Goal: Transaction & Acquisition: Purchase product/service

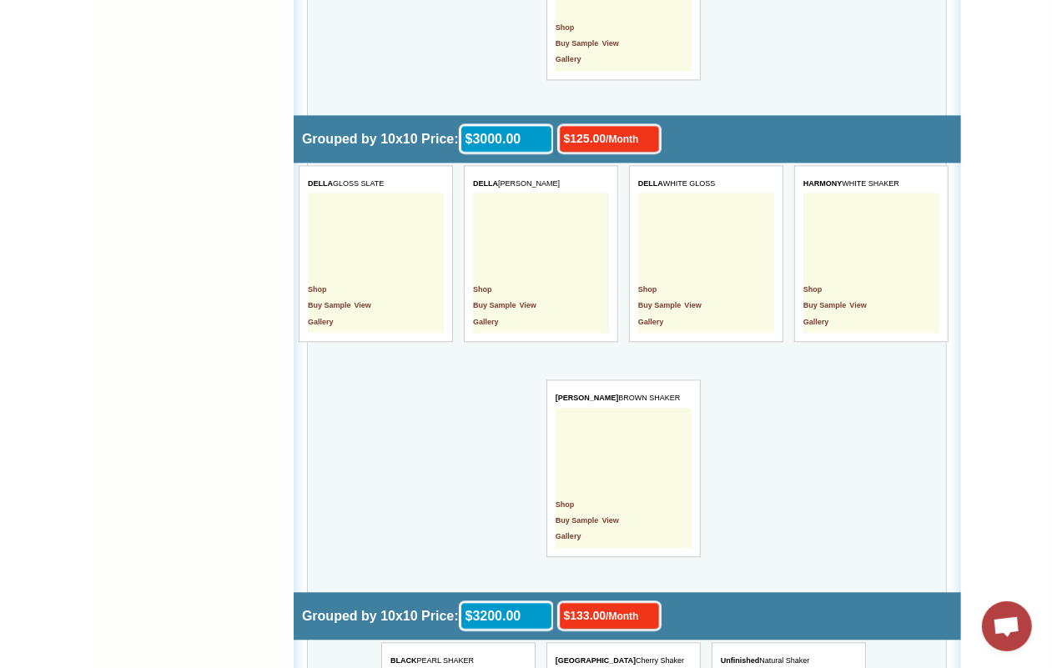
scroll to position [4402, 0]
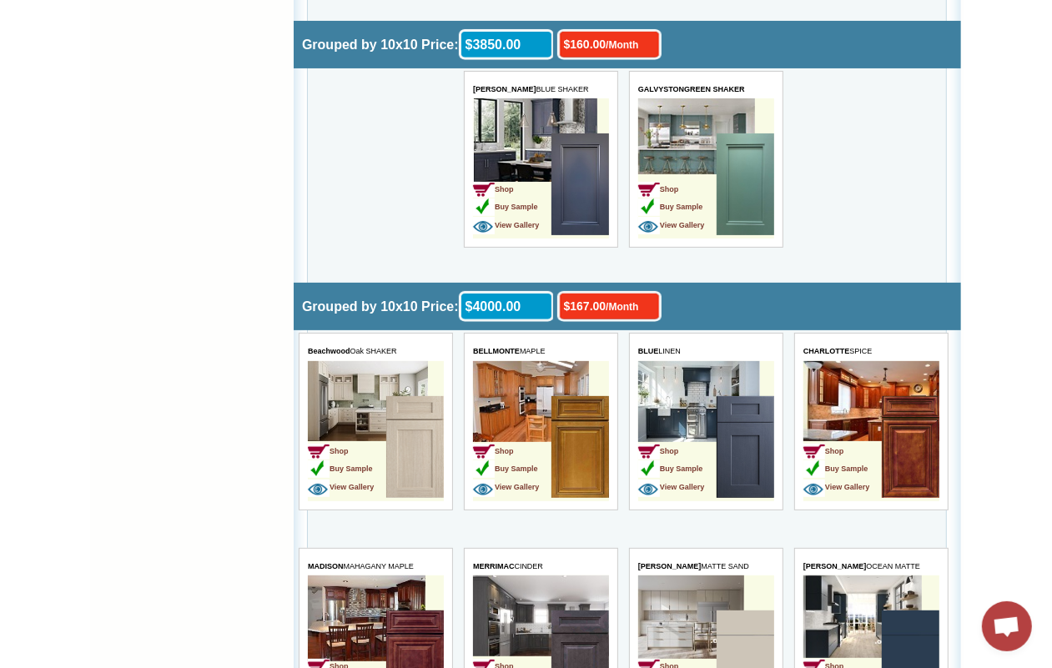
drag, startPoint x: 343, startPoint y: 436, endPoint x: 390, endPoint y: 437, distance: 47.6
click at [343, 448] on span "Shop" at bounding box center [327, 452] width 41 height 8
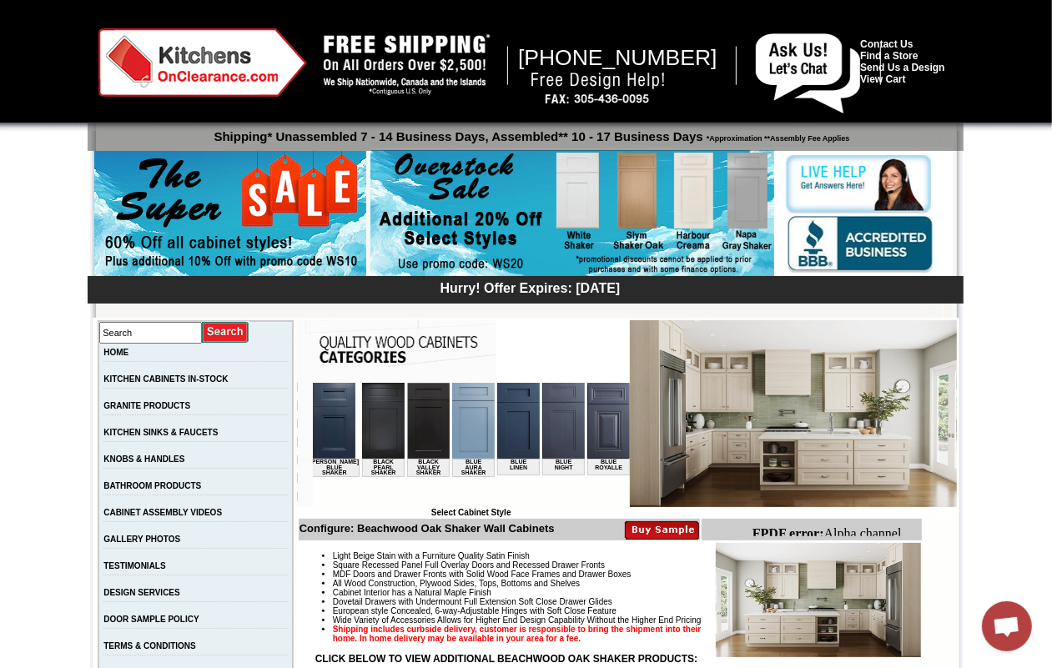
scroll to position [0, 303]
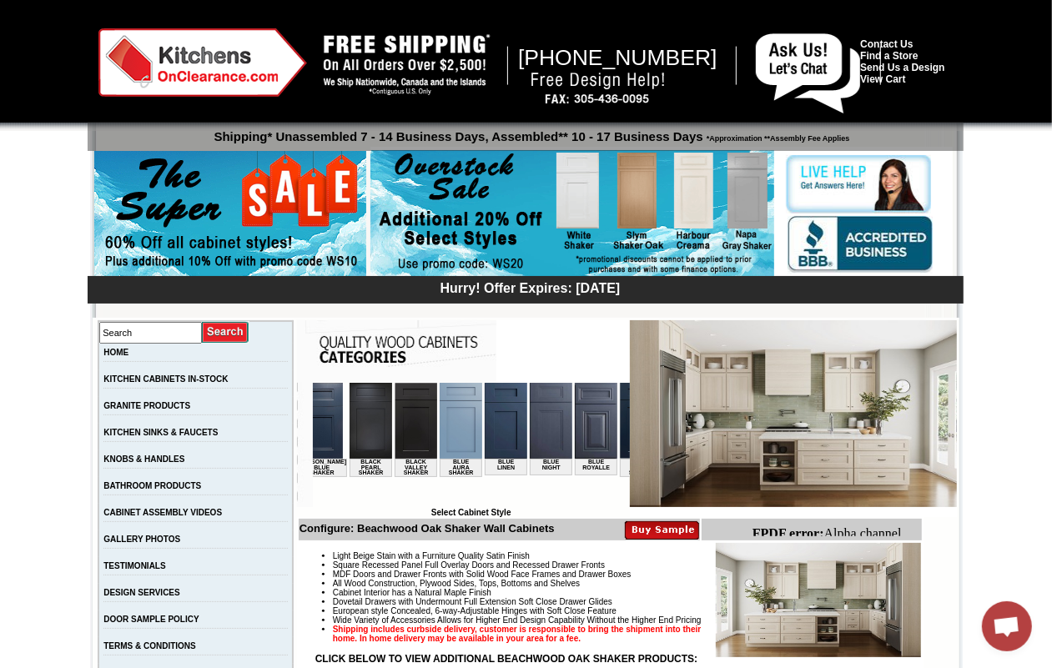
click at [484, 424] on img at bounding box center [505, 420] width 43 height 76
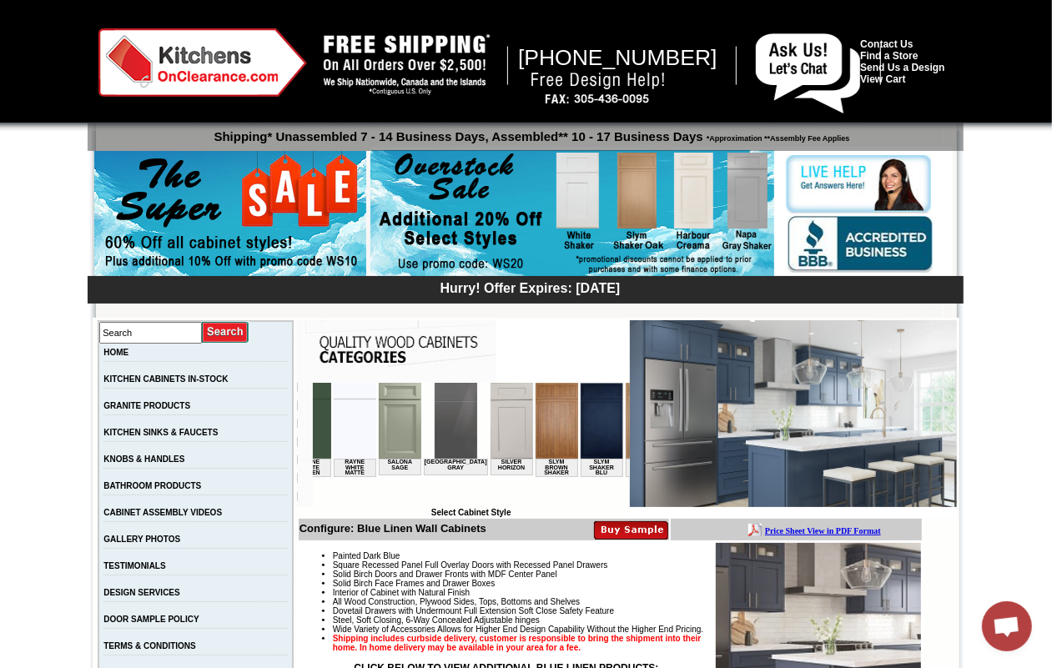
scroll to position [0, 2416]
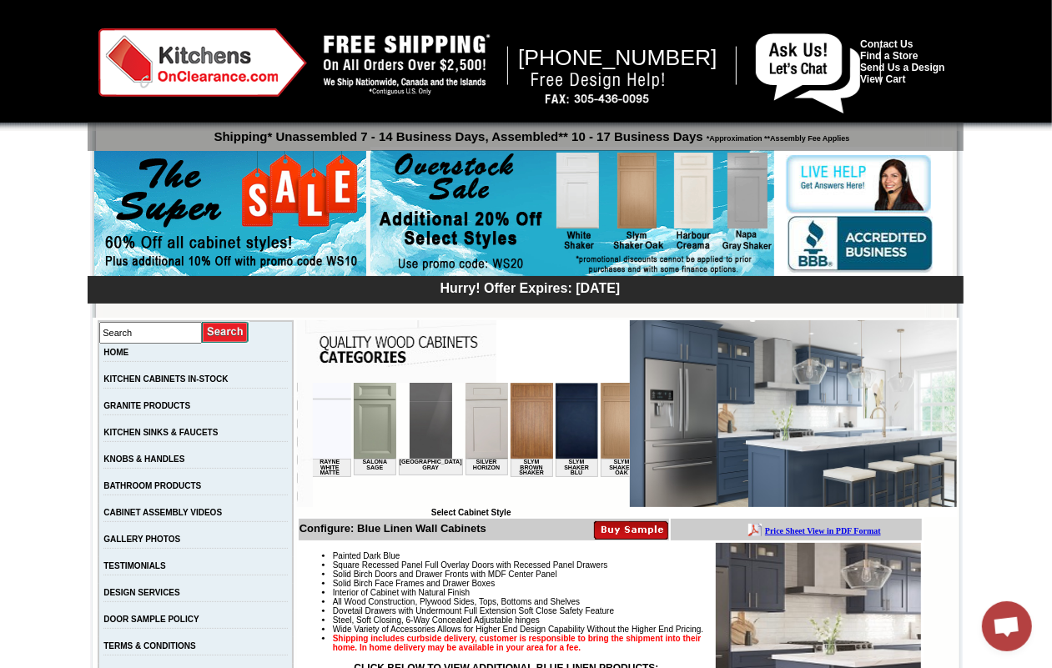
click at [735, 426] on img at bounding box center [756, 420] width 43 height 76
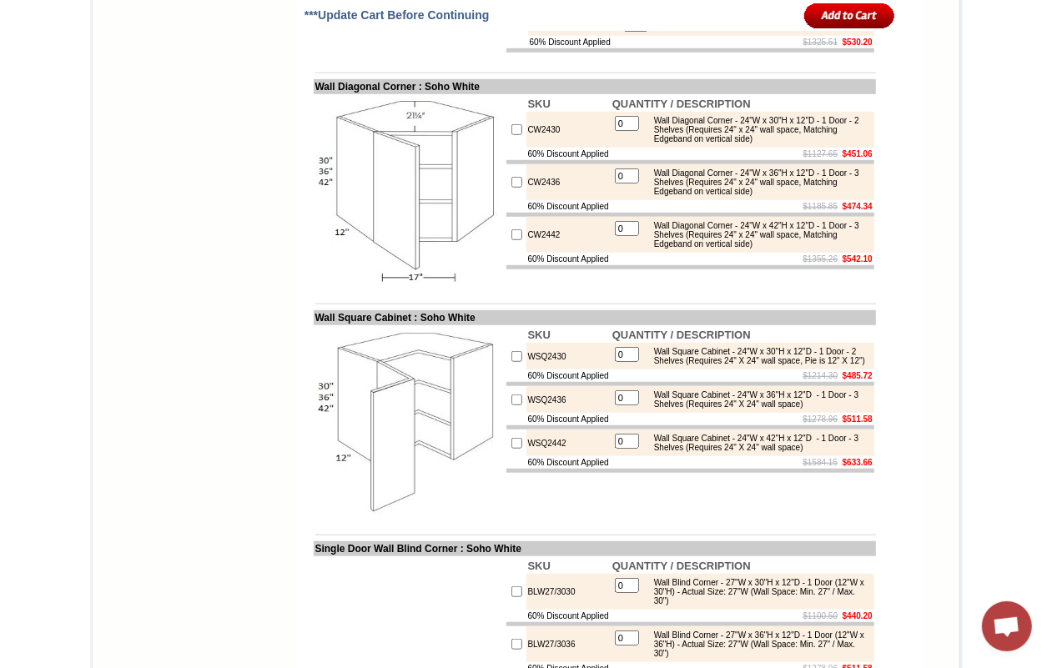
scroll to position [4589, 0]
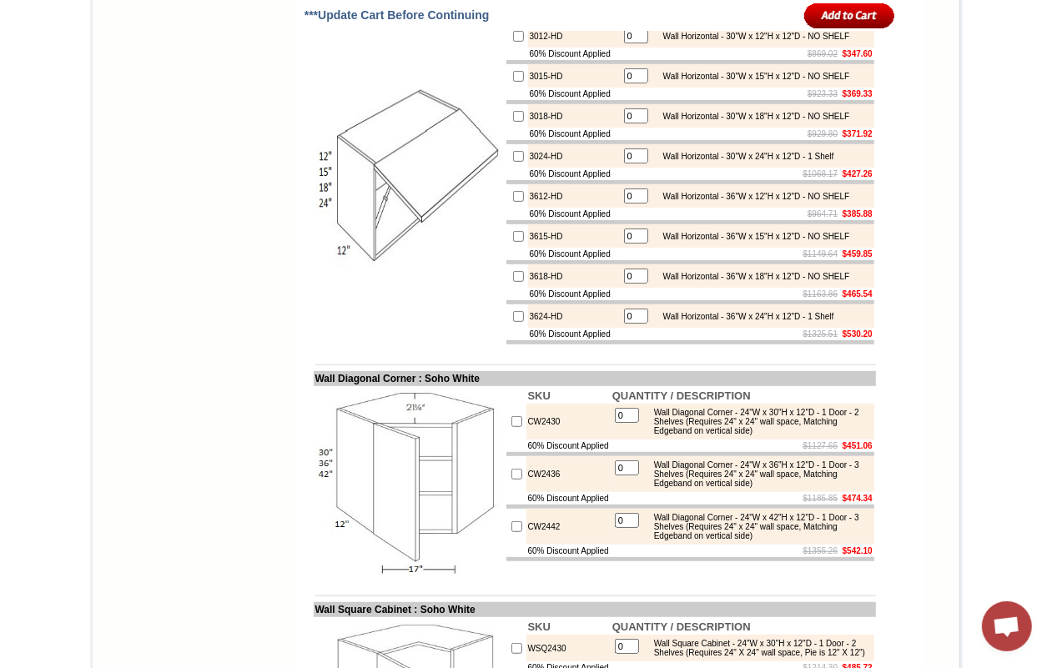
click at [513, 42] on input "checkbox" at bounding box center [518, 36] width 11 height 11
checkbox input "true"
type input "1"
click at [513, 202] on input "checkbox" at bounding box center [518, 196] width 11 height 11
checkbox input "true"
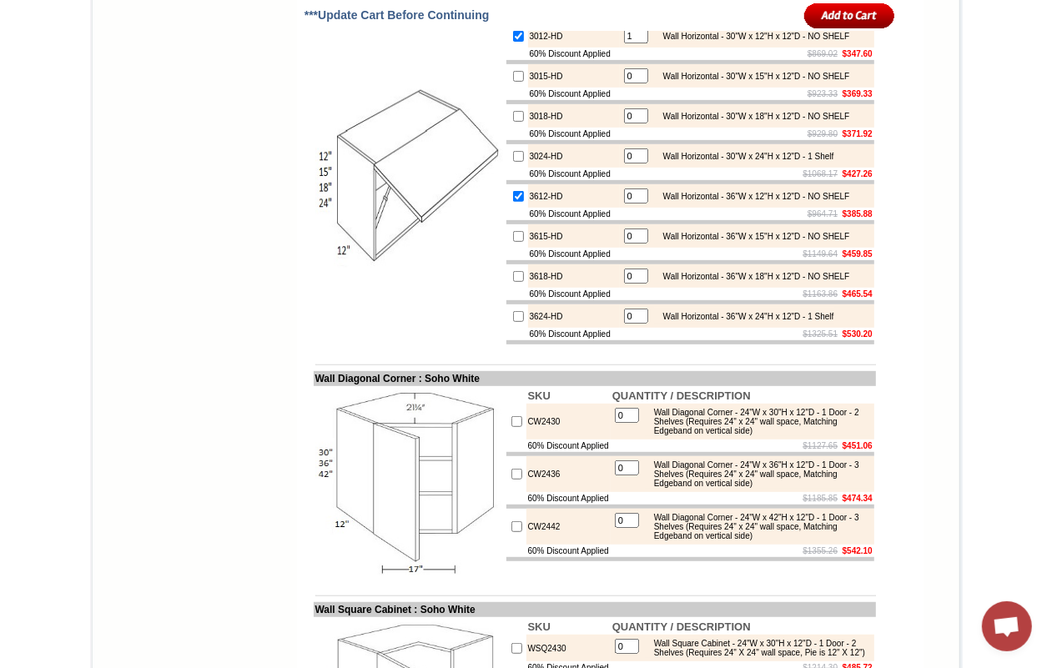
type input "1"
drag, startPoint x: 497, startPoint y: 409, endPoint x: 568, endPoint y: 428, distance: 73.5
click at [513, 322] on input "checkbox" at bounding box center [518, 316] width 11 height 11
checkbox input "true"
type input "1"
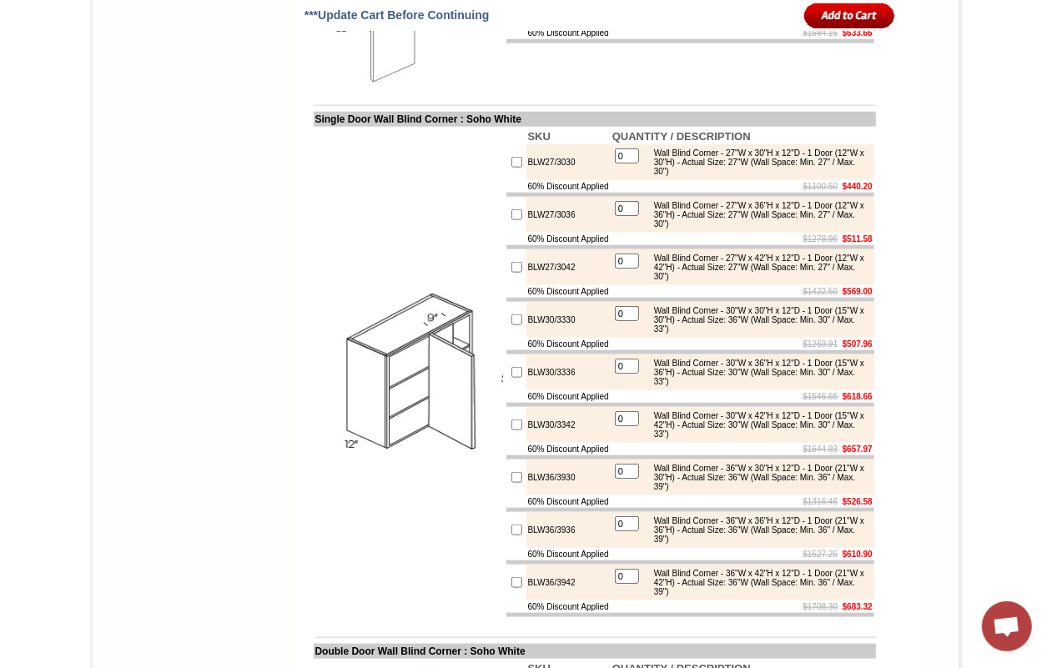
scroll to position [5319, 0]
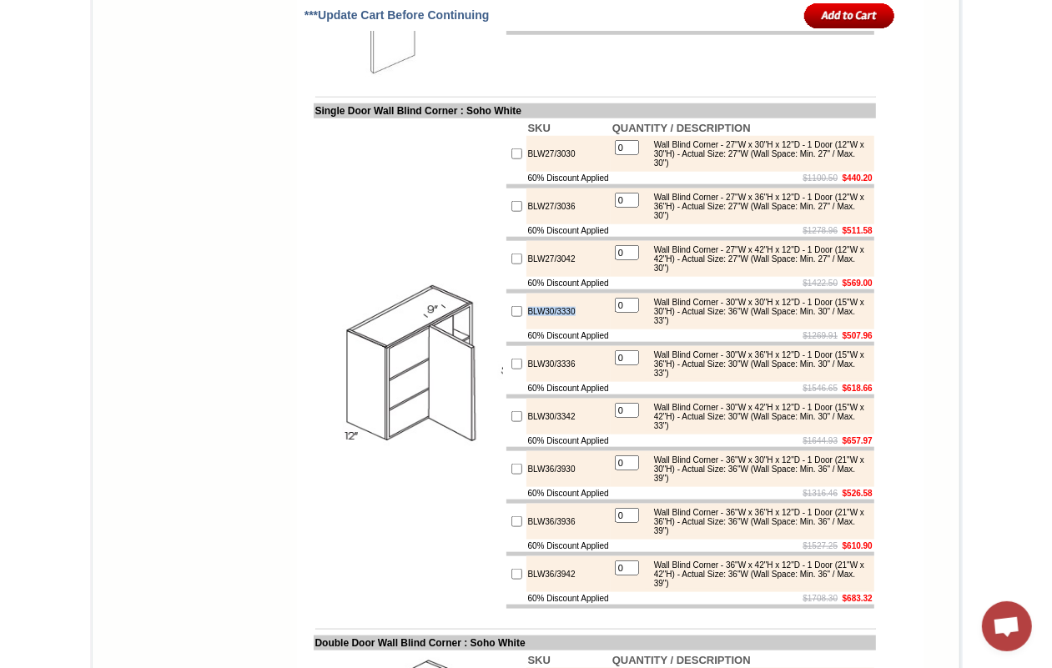
drag, startPoint x: 510, startPoint y: 420, endPoint x: 569, endPoint y: 415, distance: 59.5
click at [569, 330] on td "BLW30/3330" at bounding box center [568, 312] width 84 height 36
copy td "BLW30/3330"
click at [511, 370] on input "checkbox" at bounding box center [516, 364] width 11 height 11
checkbox input "true"
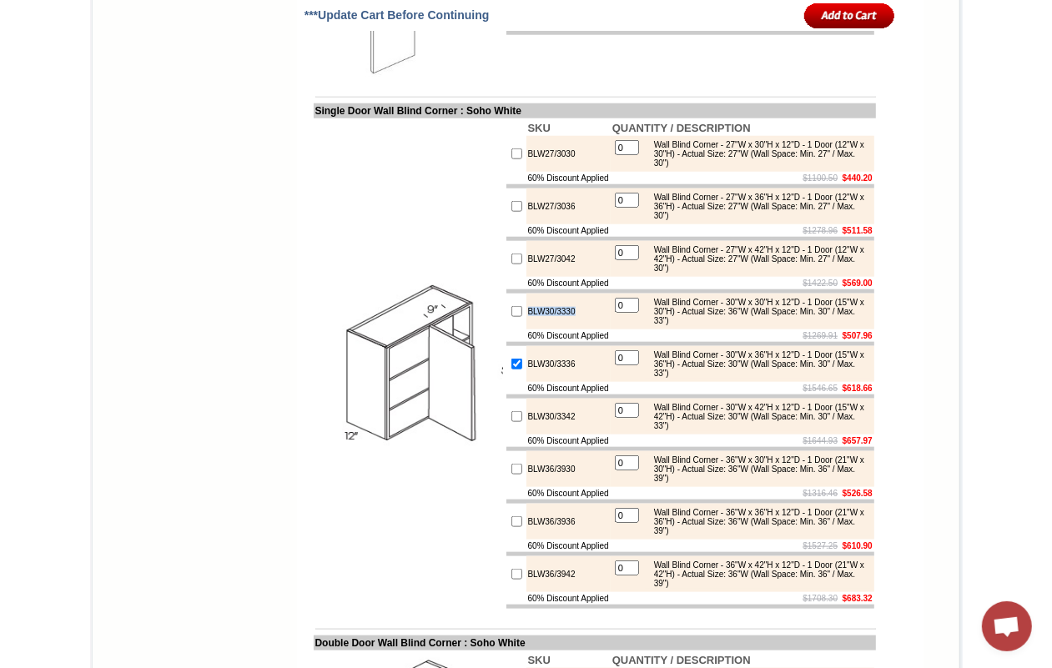
type input "1"
click at [511, 422] on input "checkbox" at bounding box center [516, 416] width 11 height 11
checkbox input "true"
type input "1"
click at [511, 317] on input "checkbox" at bounding box center [516, 311] width 11 height 11
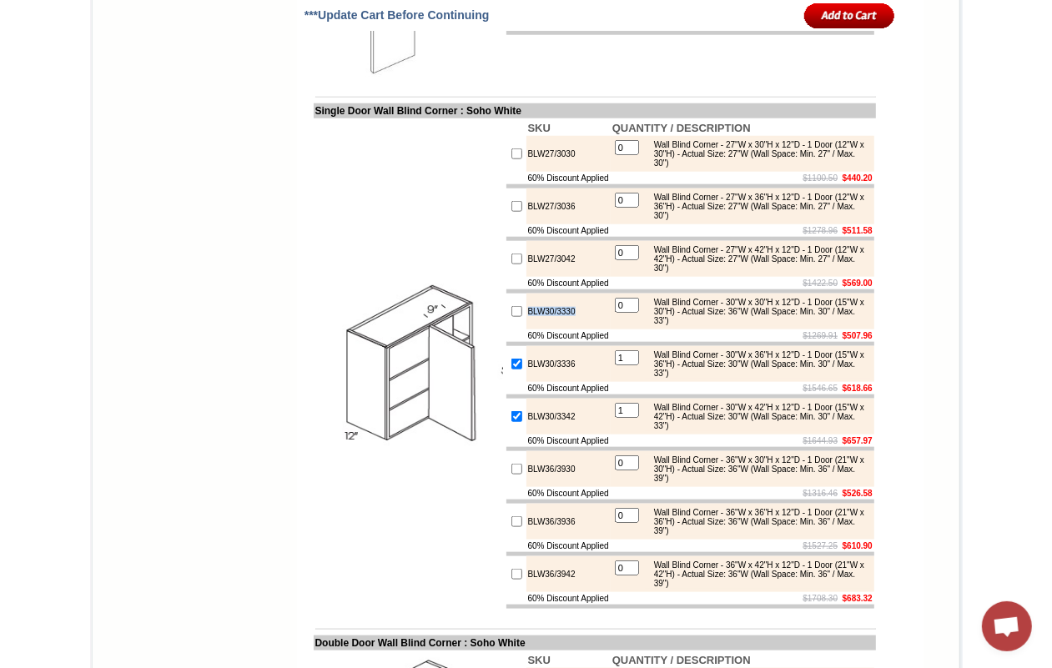
checkbox input "true"
type input "1"
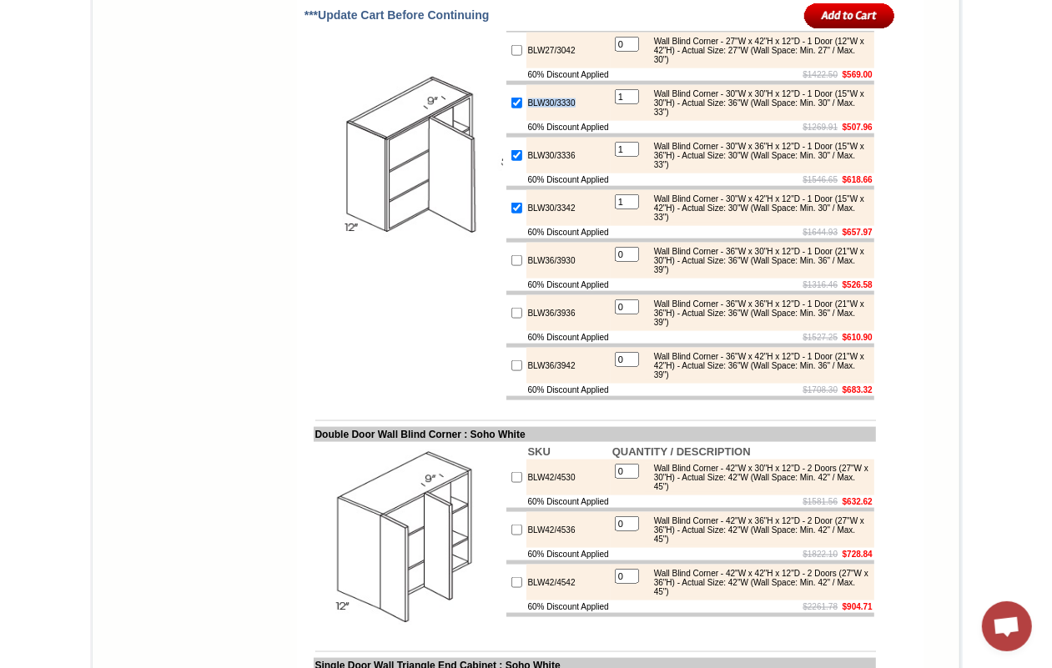
scroll to position [5840, 0]
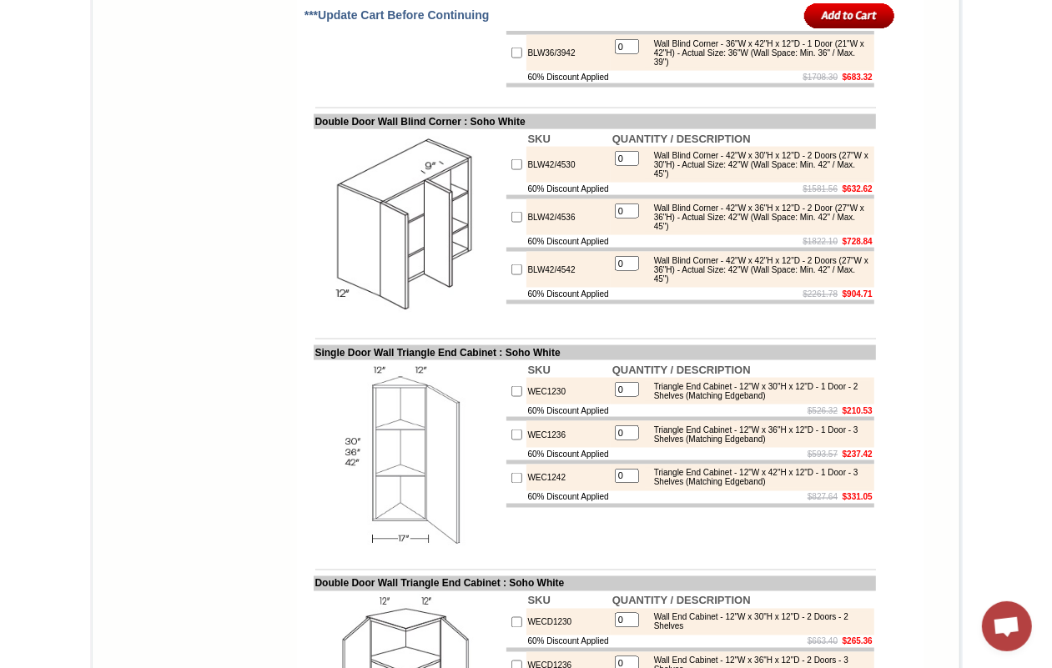
click at [506, 235] on td at bounding box center [516, 217] width 20 height 36
click at [511, 223] on input "checkbox" at bounding box center [516, 217] width 11 height 11
checkbox input "true"
type input "1"
click at [511, 275] on input "checkbox" at bounding box center [516, 269] width 11 height 11
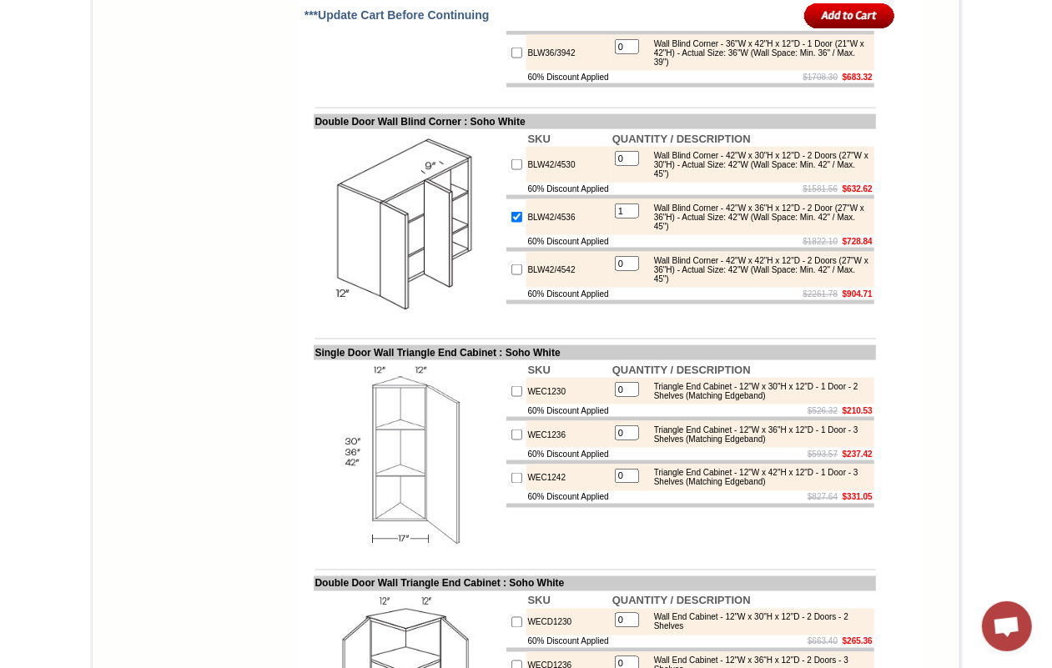
checkbox input "true"
type input "1"
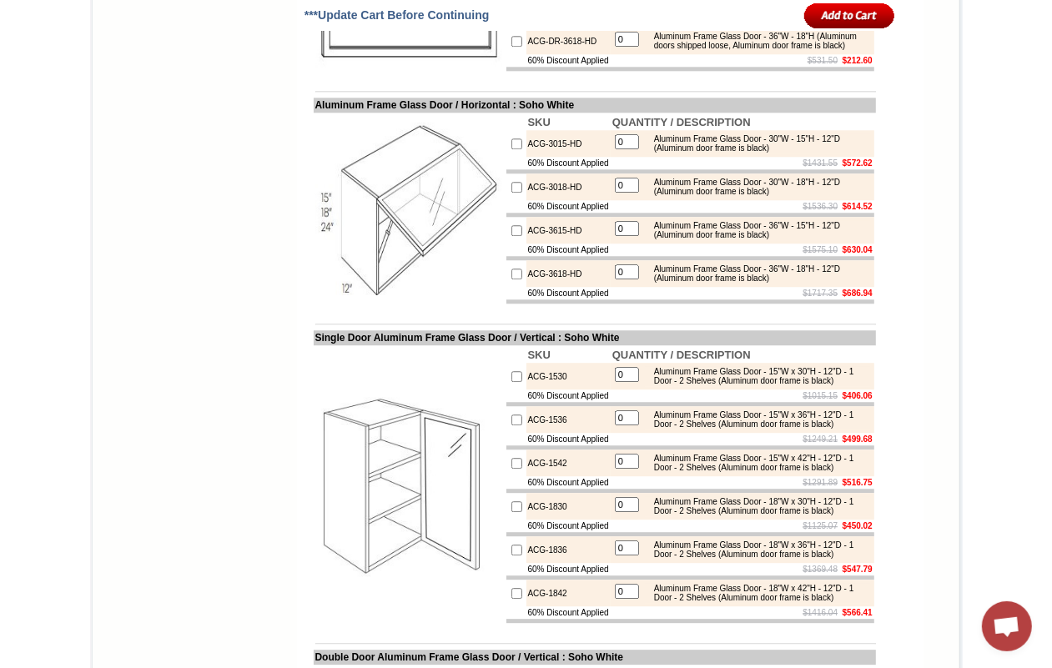
scroll to position [7196, 0]
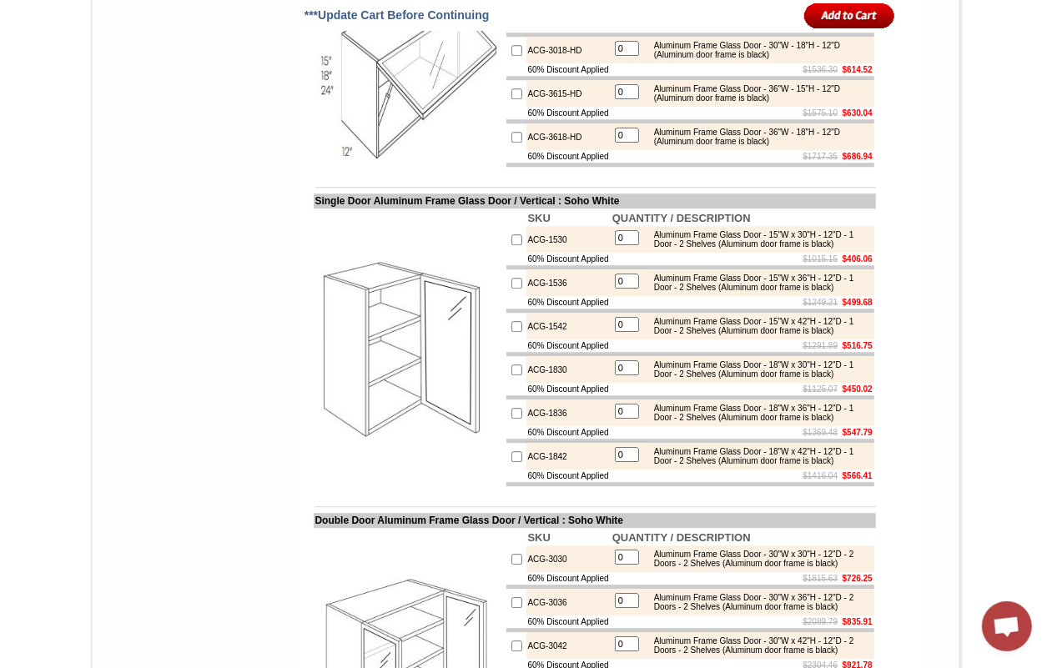
drag, startPoint x: 653, startPoint y: 260, endPoint x: 773, endPoint y: 263, distance: 119.3
click at [773, 16] on div "Aluminum Frame Glass Door - 30"W - 15"H - 12"D (Aluminum door frame is black)" at bounding box center [758, 6] width 224 height 18
copy div "Aluminum Frame Glass Door"
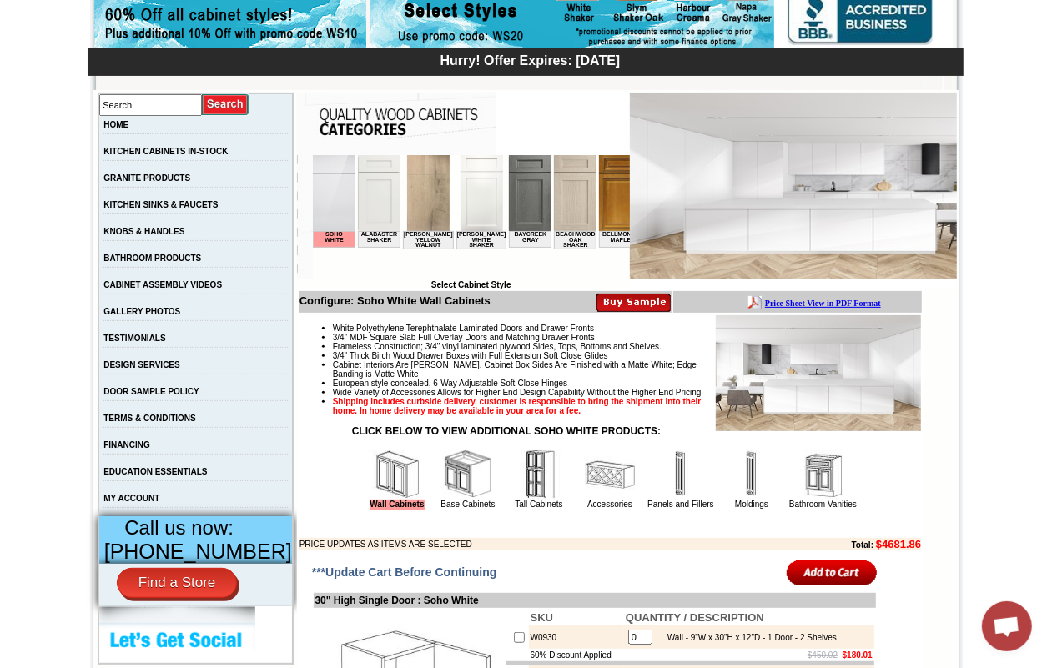
scroll to position [417, 0]
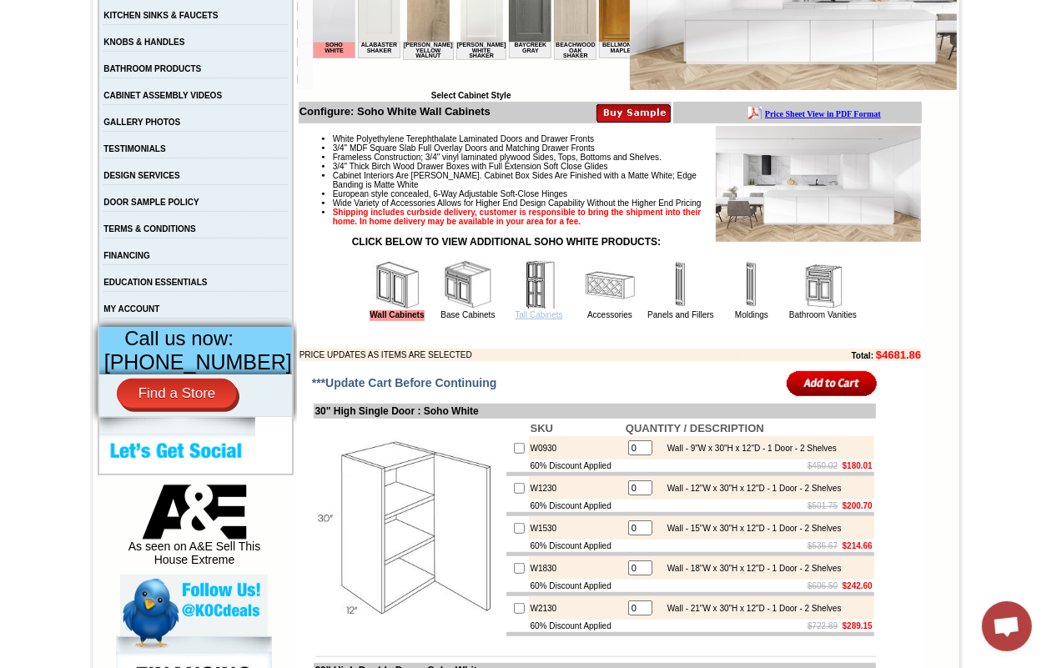
click at [518, 320] on link "Tall Cabinets" at bounding box center [539, 314] width 48 height 9
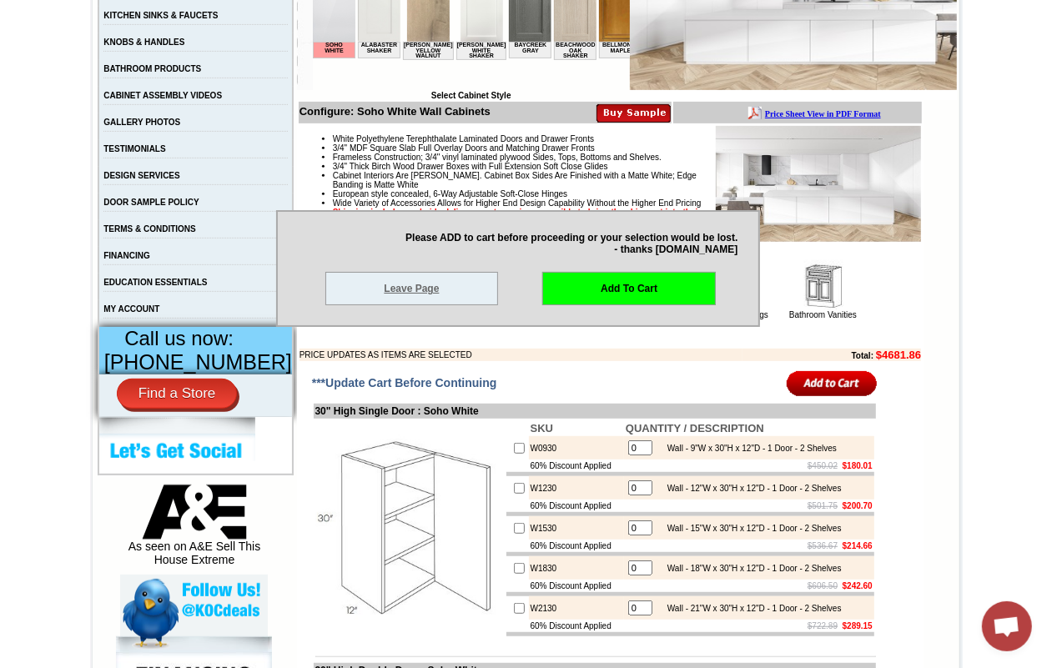
click at [431, 286] on link "Leave Page" at bounding box center [412, 288] width 174 height 33
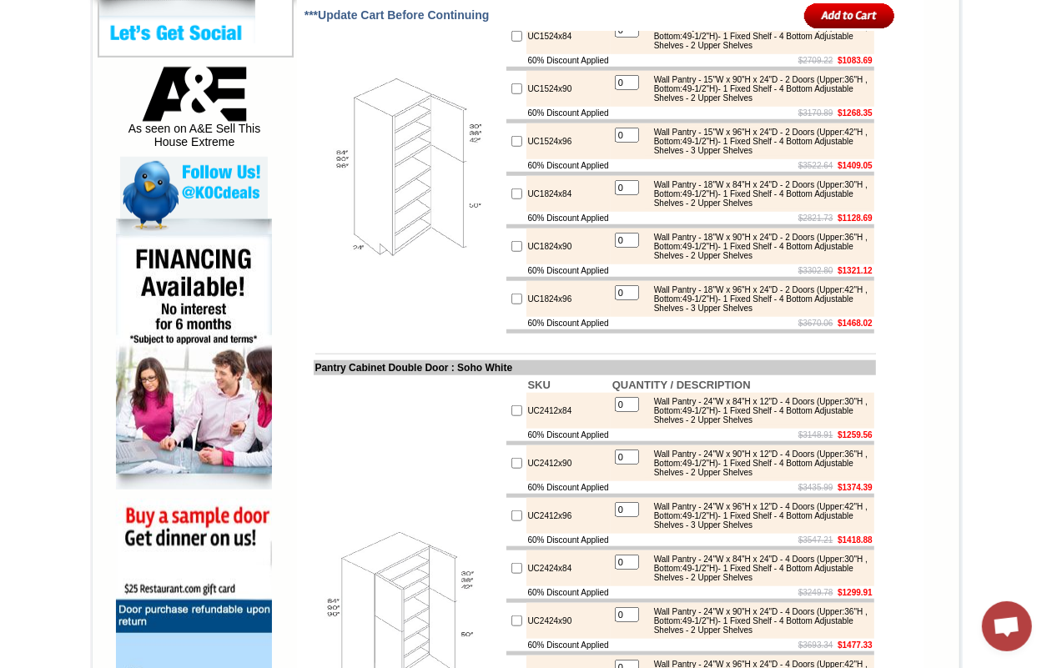
scroll to position [1043, 0]
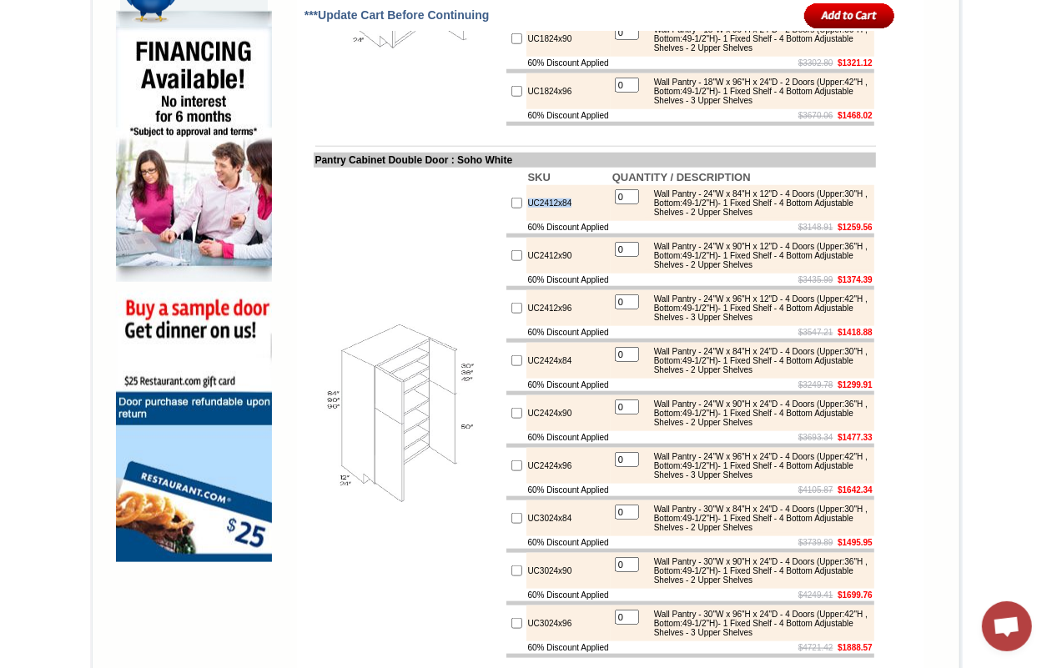
drag, startPoint x: 510, startPoint y: 254, endPoint x: 560, endPoint y: 251, distance: 50.2
click at [560, 221] on td "UC2412x84" at bounding box center [568, 203] width 84 height 36
copy td "UC2412x84"
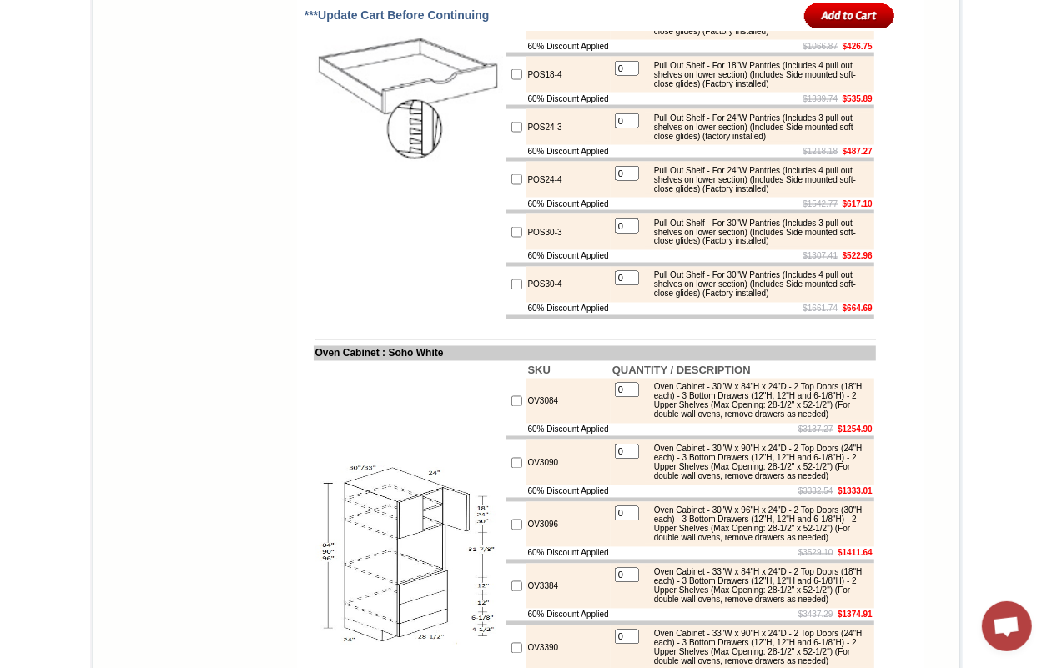
scroll to position [1877, 0]
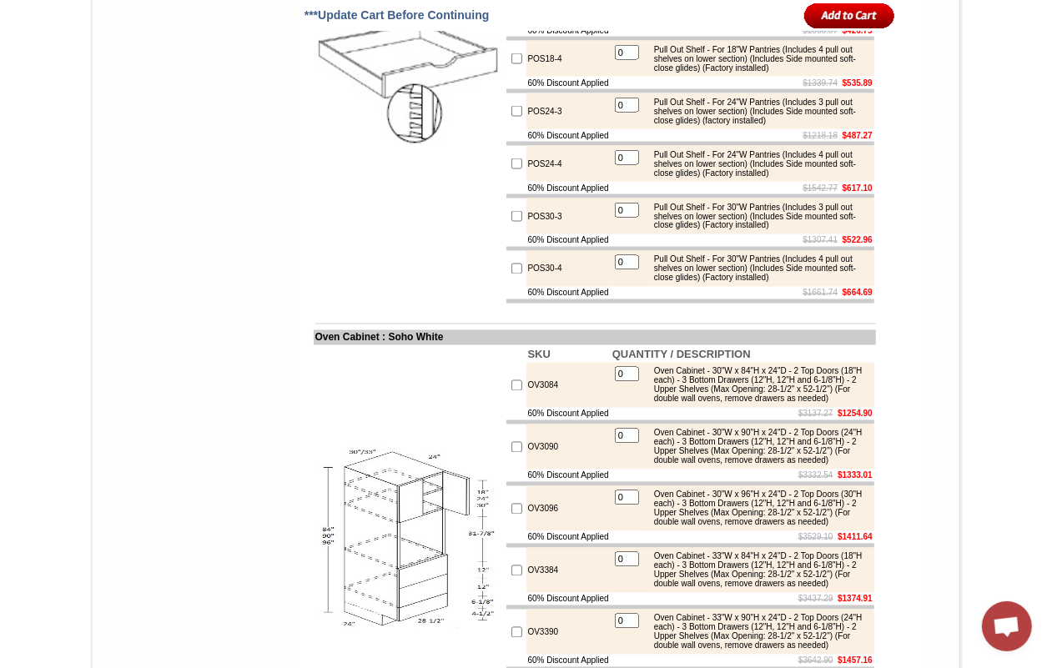
drag, startPoint x: 511, startPoint y: 100, endPoint x: 557, endPoint y: 96, distance: 46.9
click at [557, 24] on td "POS18-3" at bounding box center [568, 6] width 84 height 36
copy td "POS18-3"
click at [949, 365] on td "Select Cabinet Style" at bounding box center [627, 83] width 662 height 3283
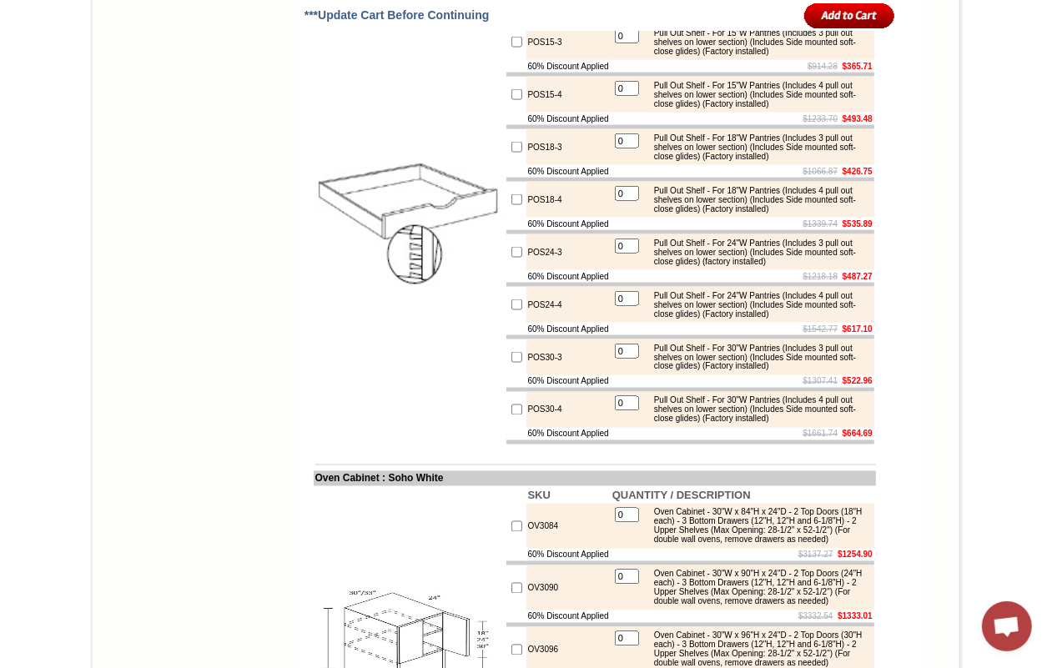
scroll to position [1773, 0]
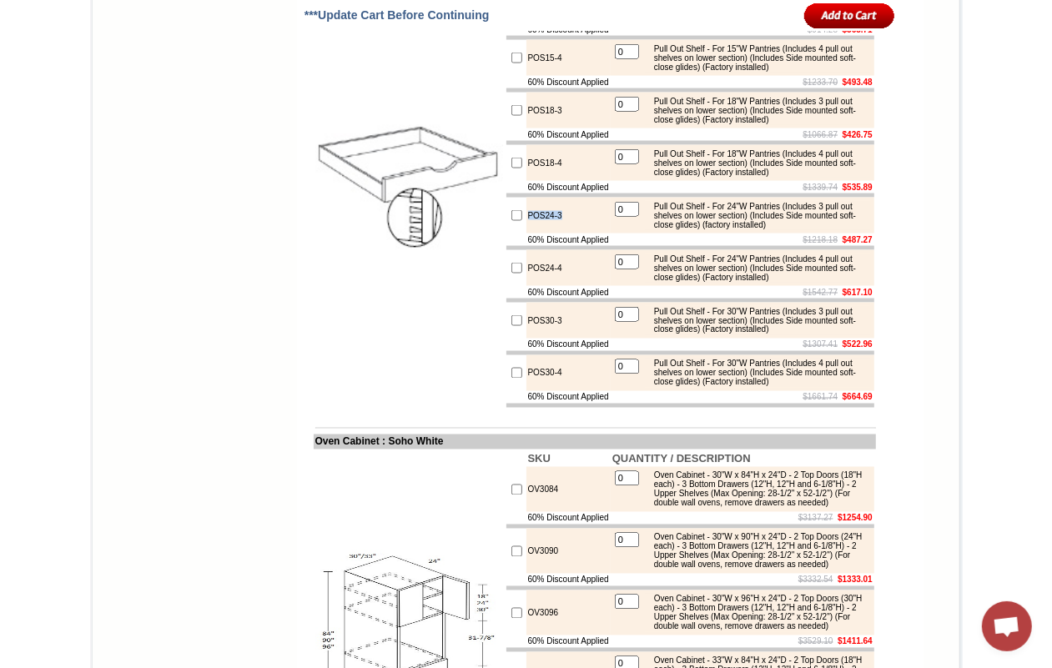
drag, startPoint x: 511, startPoint y: 315, endPoint x: 548, endPoint y: 314, distance: 36.7
click at [548, 234] on td "POS24-3" at bounding box center [568, 216] width 84 height 36
copy td "POS24-3"
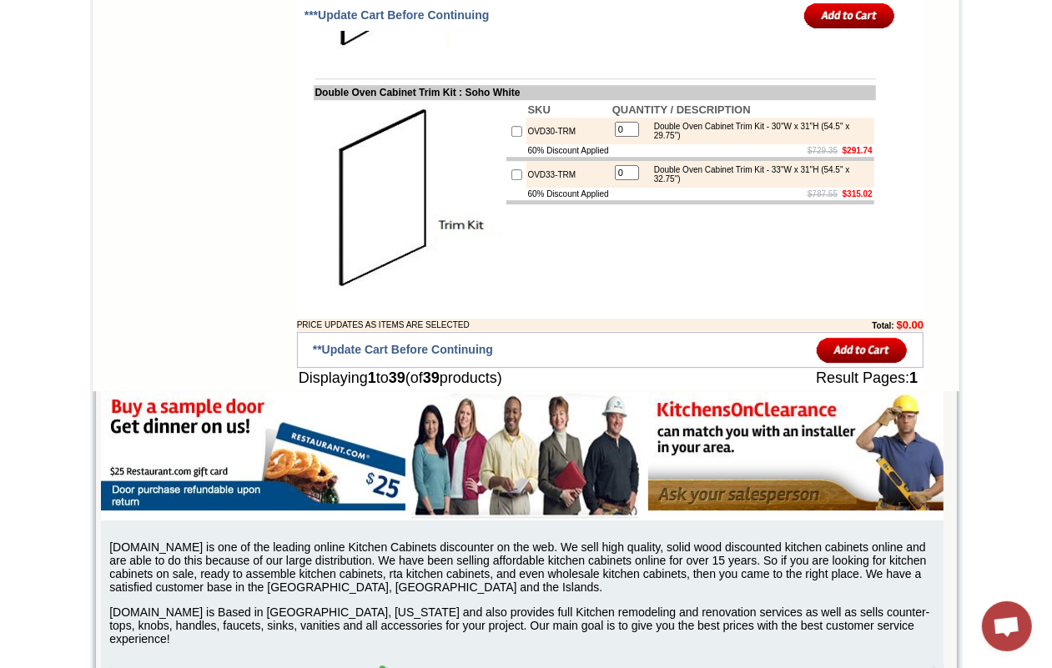
scroll to position [3233, 0]
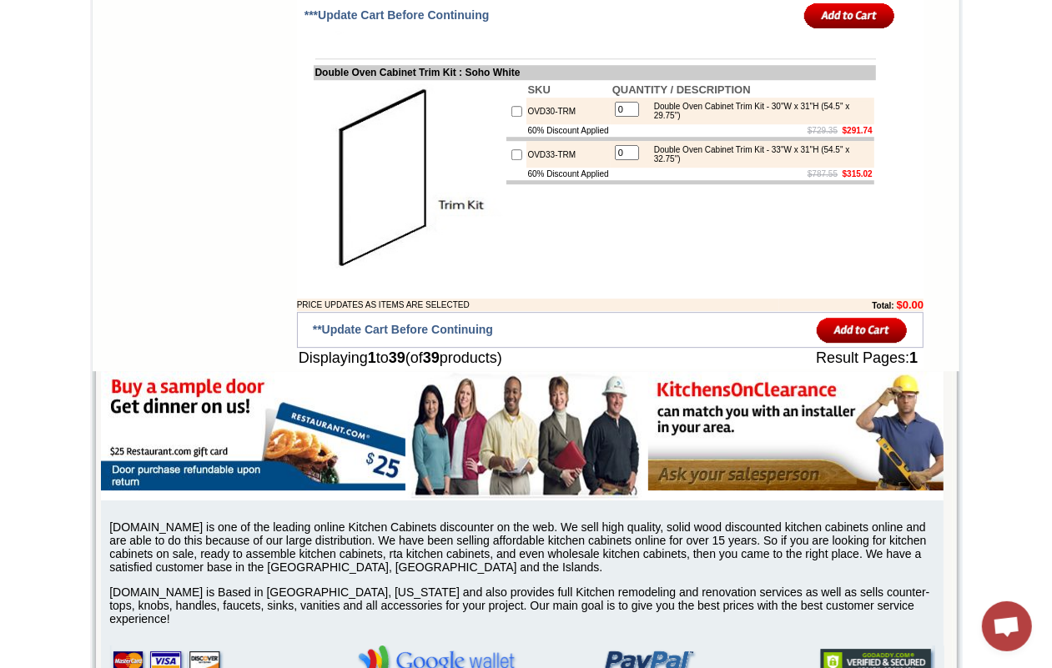
drag, startPoint x: 510, startPoint y: 188, endPoint x: 555, endPoint y: 184, distance: 45.2
copy td "OV30-TRM"
